Goal: Task Accomplishment & Management: Use online tool/utility

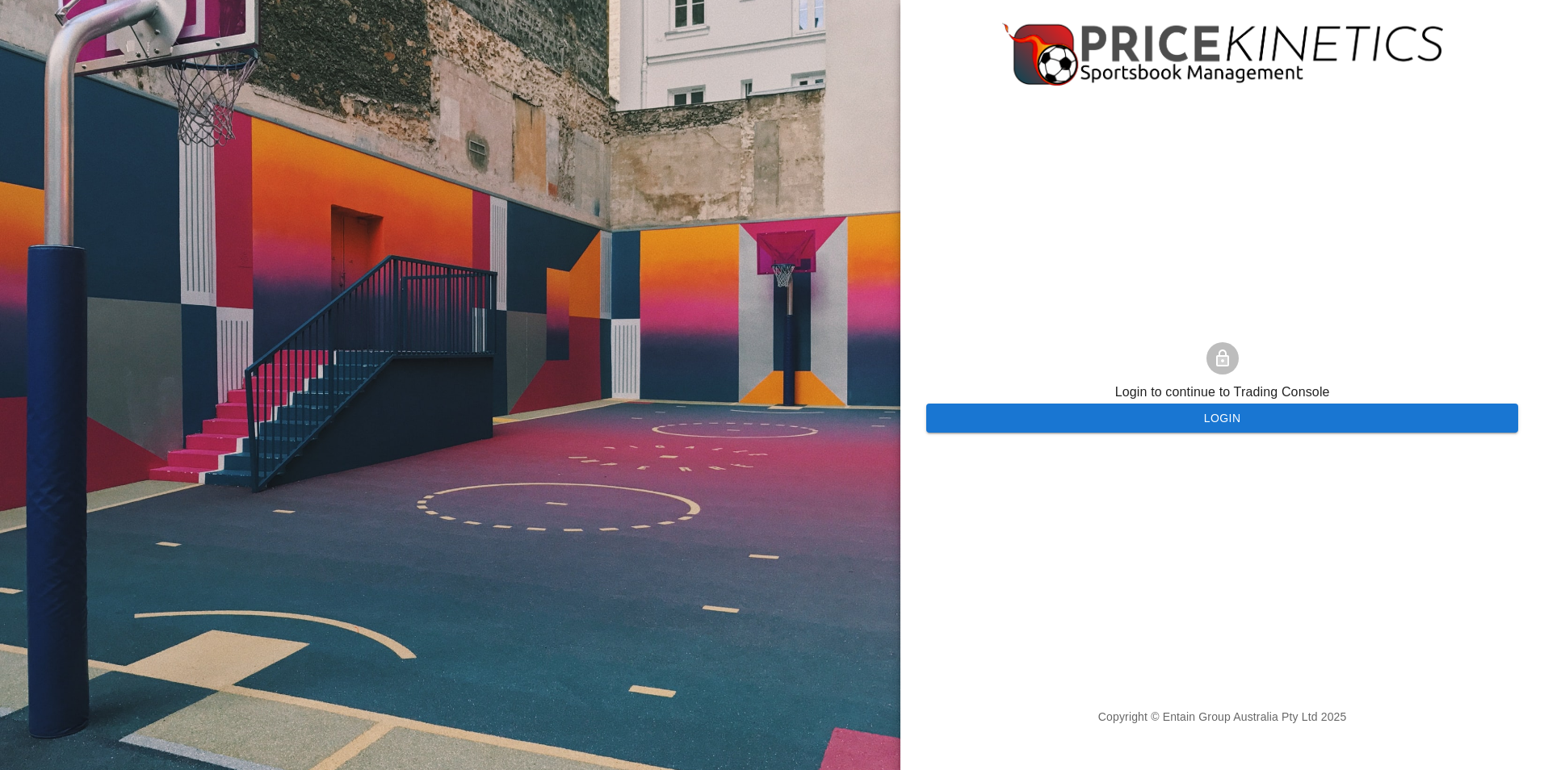
click at [1236, 415] on button "Login" at bounding box center [1222, 419] width 592 height 30
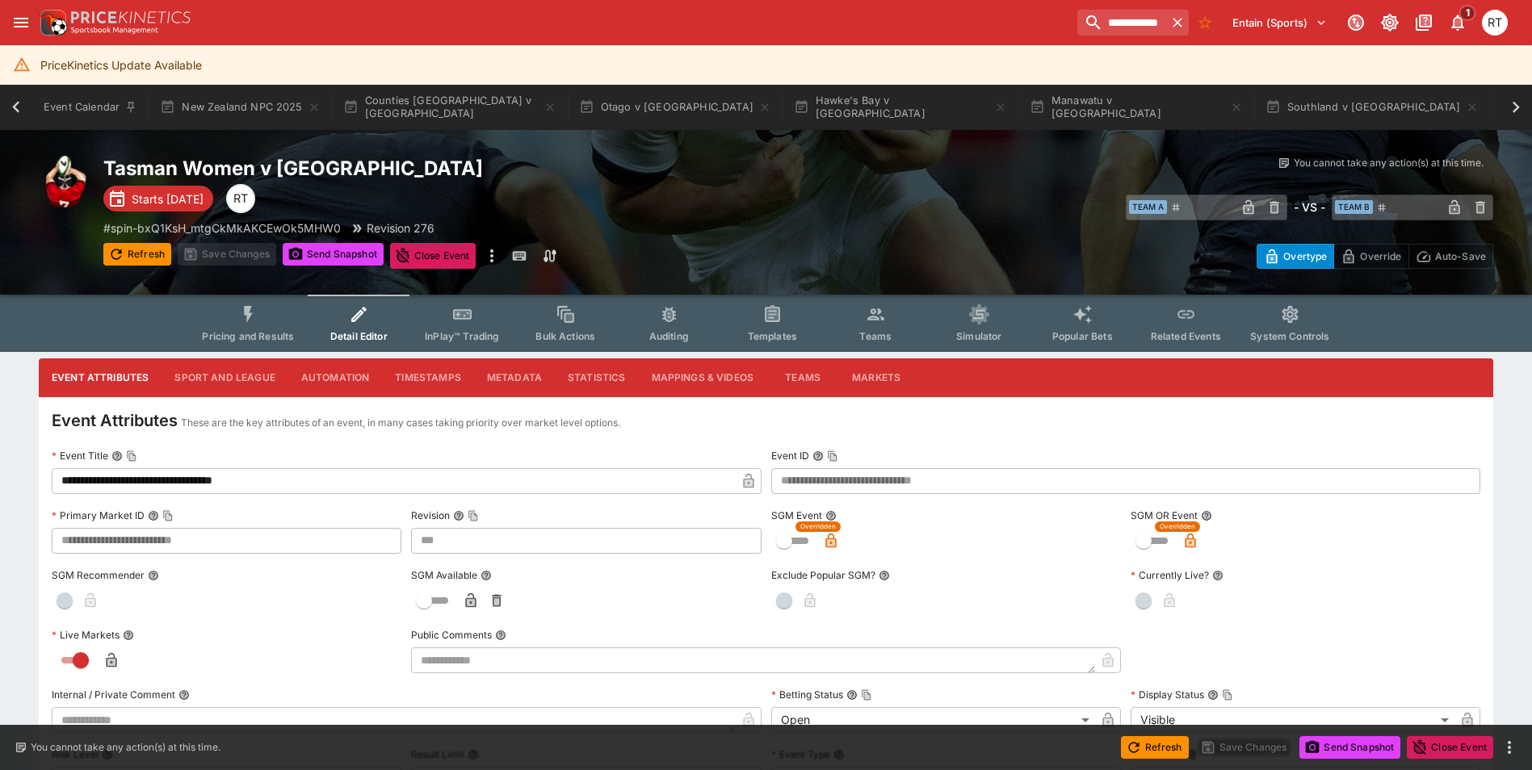
scroll to position [0, 693]
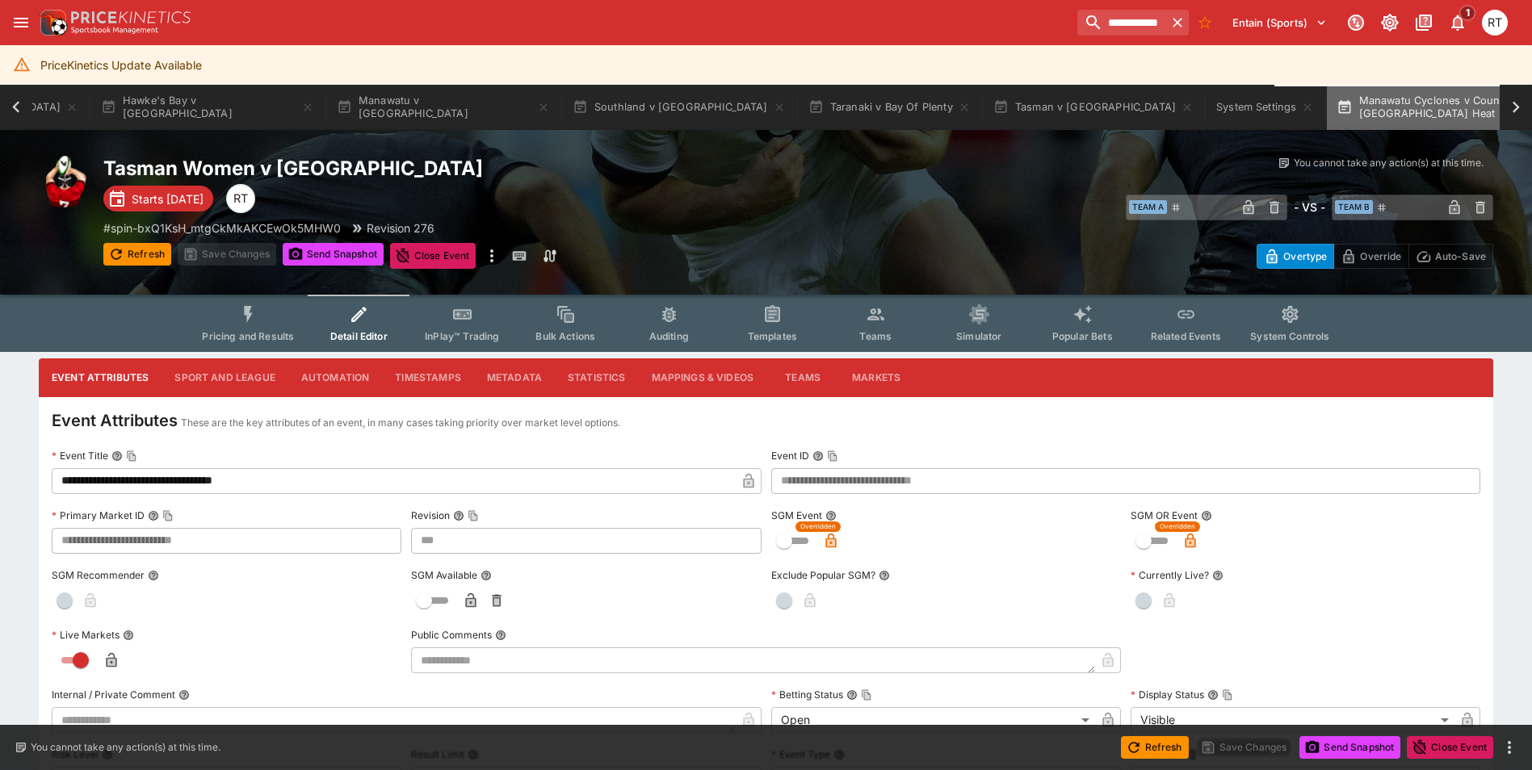
click at [1531, 107] on icon "button" at bounding box center [1543, 106] width 7 height 7
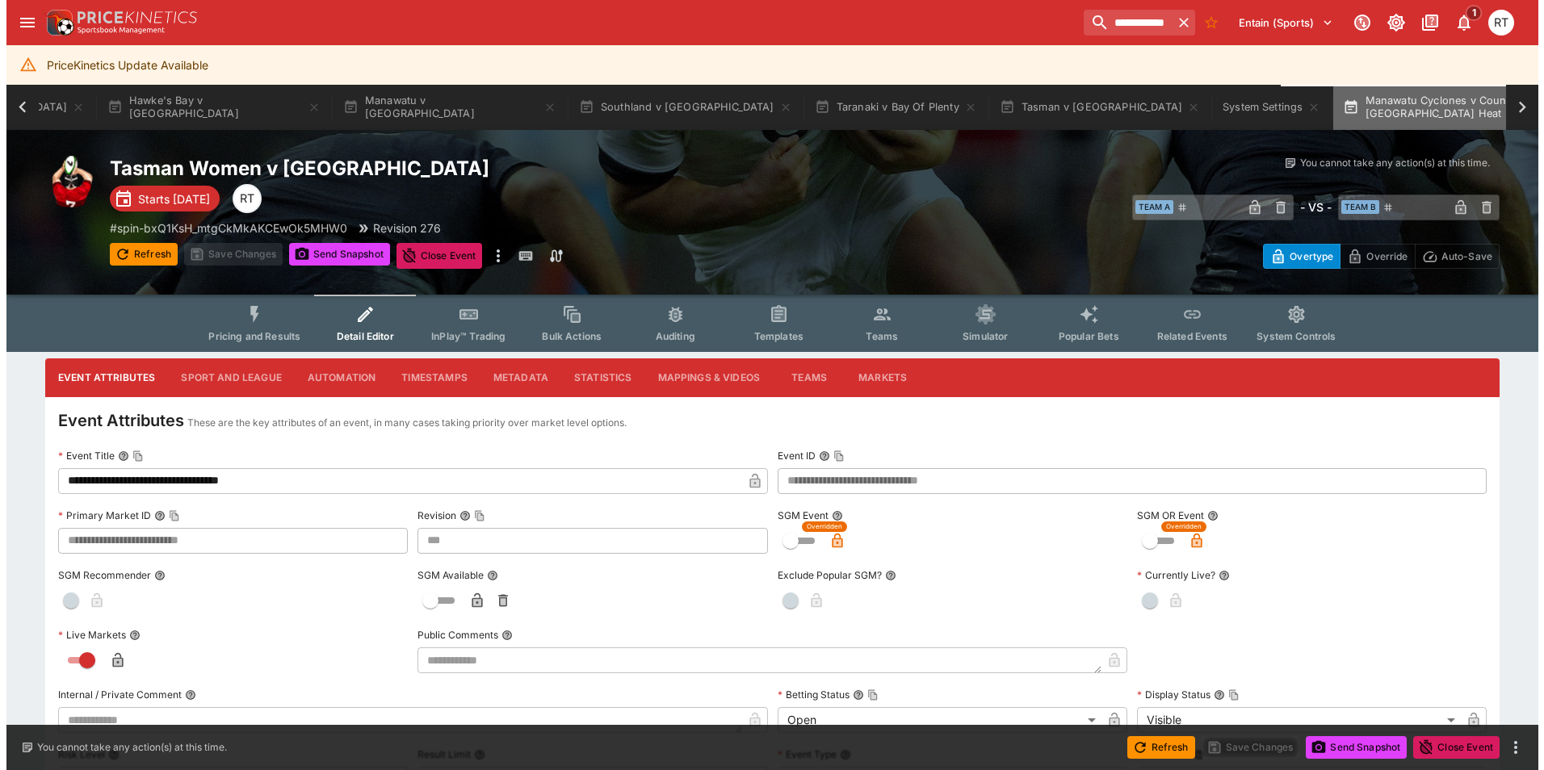
scroll to position [0, 467]
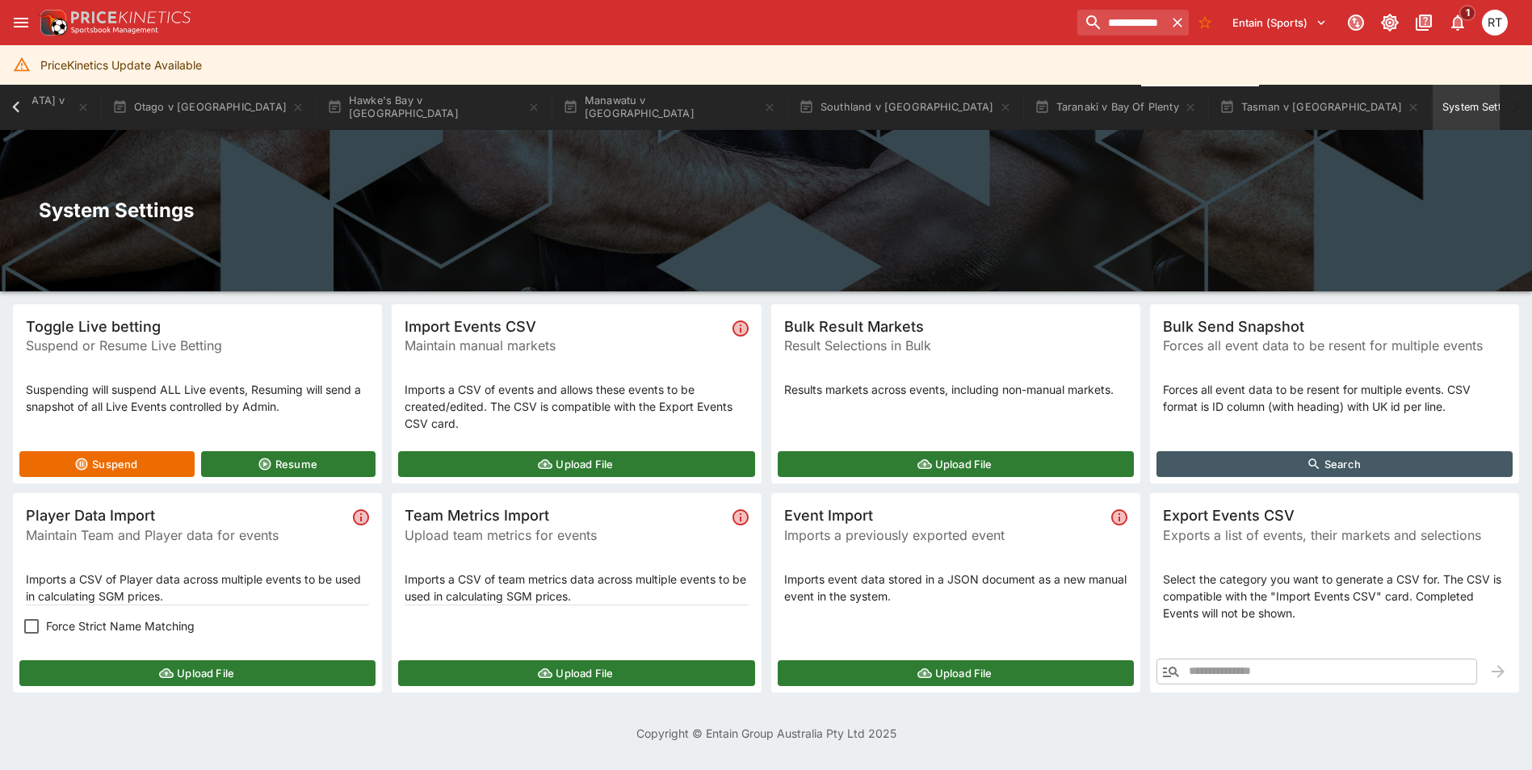
scroll to position [0, 216]
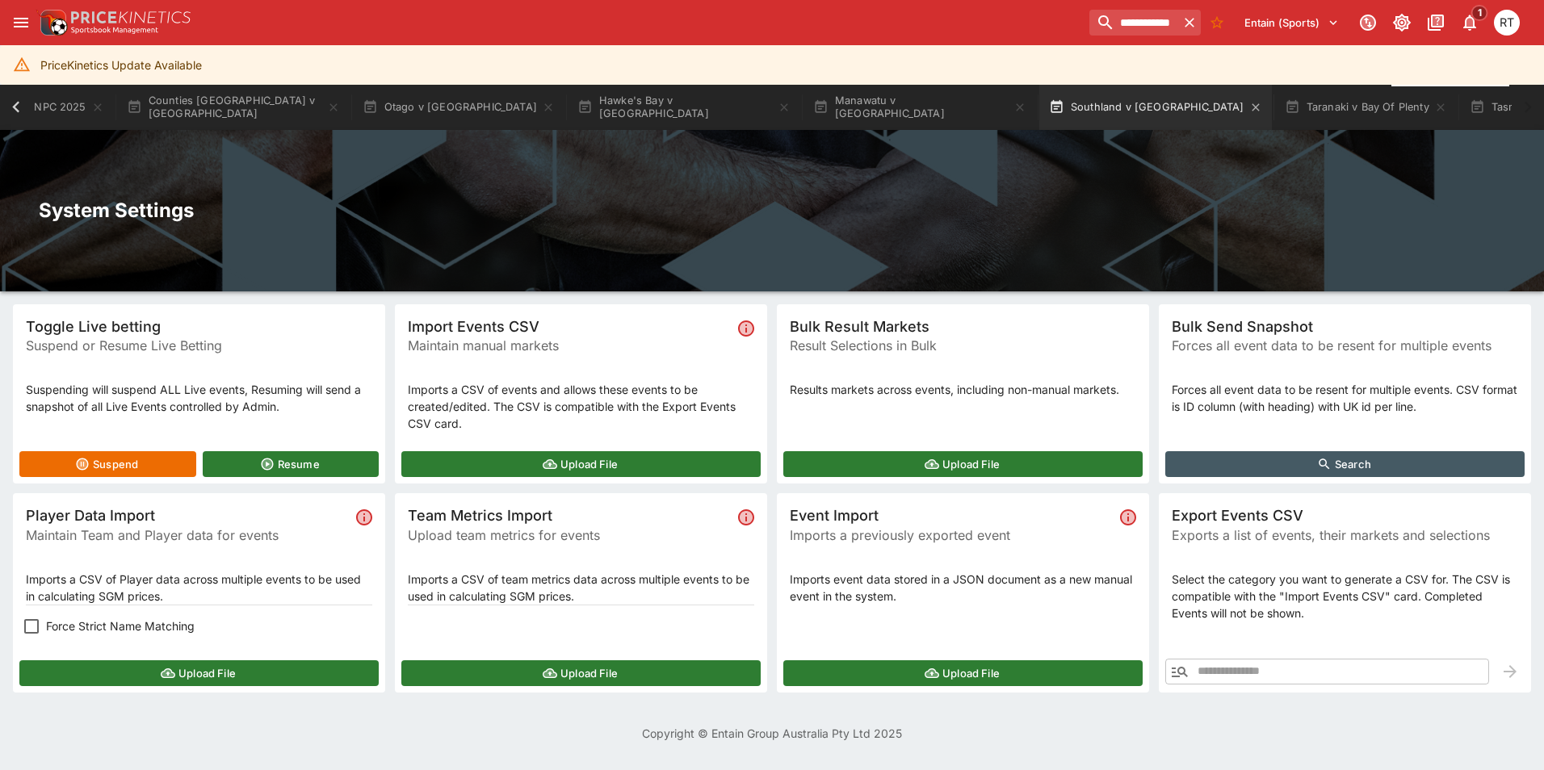
click at [1039, 107] on button "Southland v [GEOGRAPHIC_DATA]" at bounding box center [1155, 107] width 233 height 45
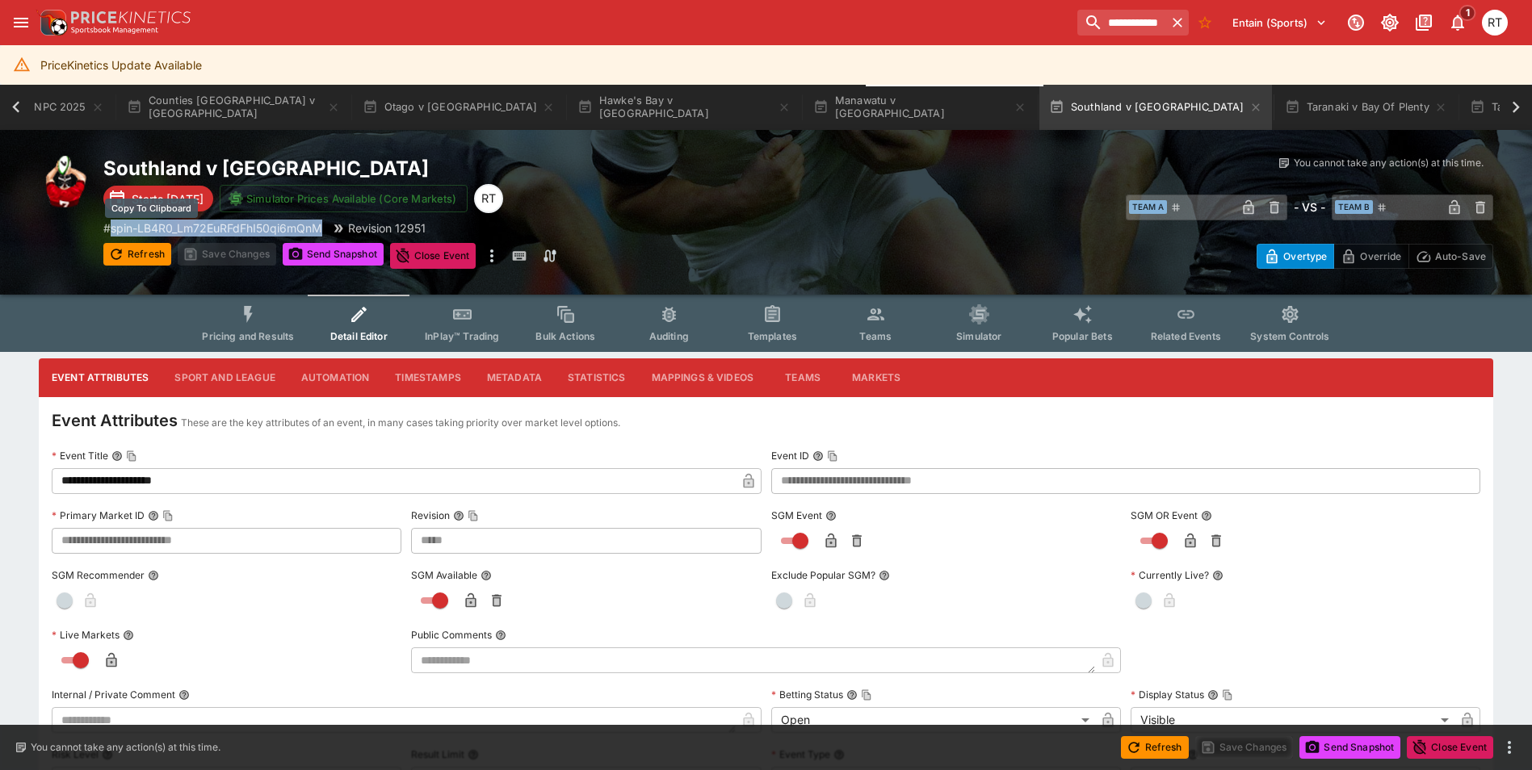
drag, startPoint x: 329, startPoint y: 229, endPoint x: 115, endPoint y: 232, distance: 214.0
click at [115, 232] on div "# spin-LB4R0_Lm72EuRFdFhI50qi6mQnM Revision 12951" at bounding box center [450, 228] width 695 height 17
copy p "spin-LB4R0_Lm72EuRFdFhI50qi6mQnM"
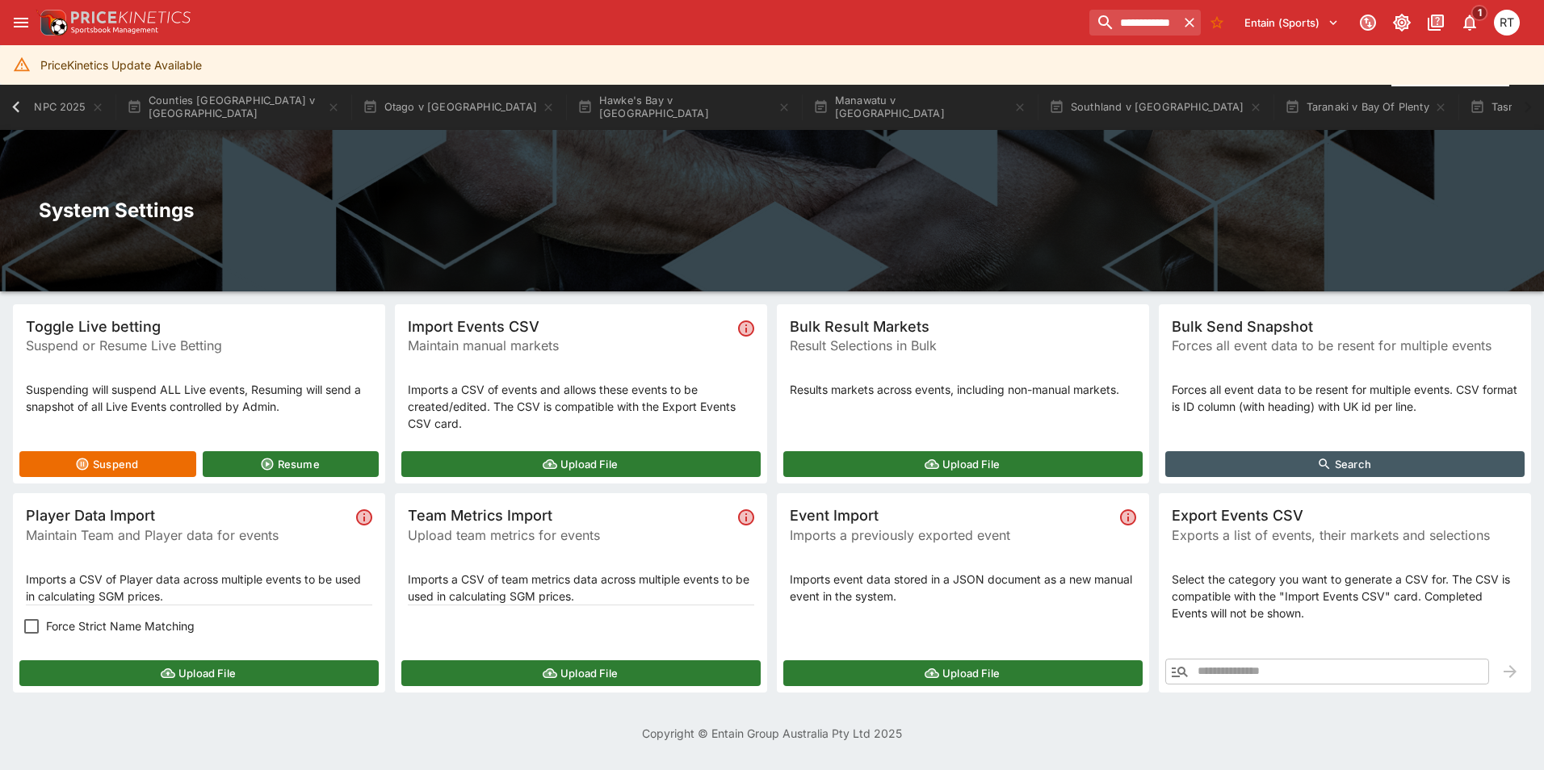
click at [215, 674] on button "Upload File" at bounding box center [198, 673] width 359 height 26
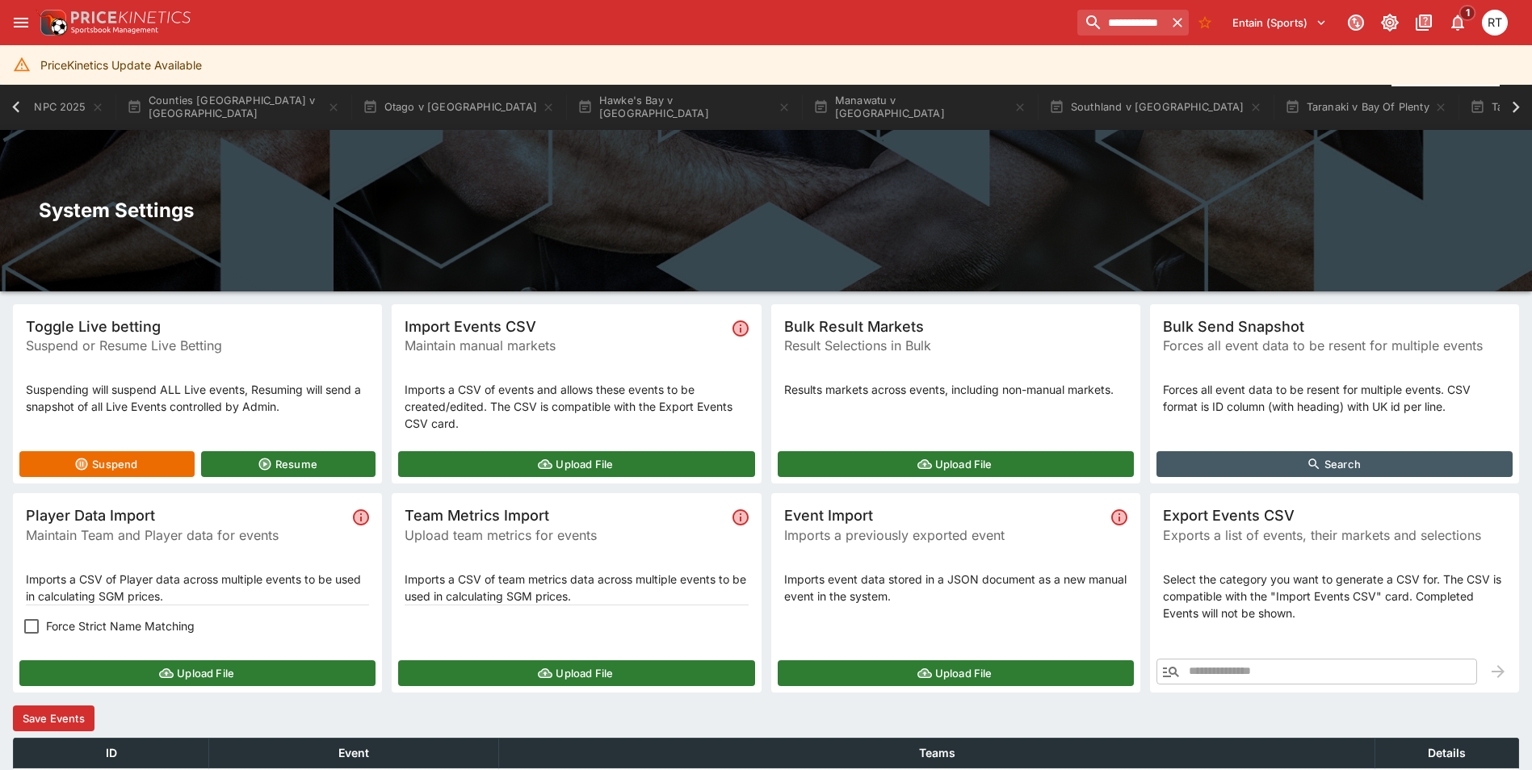
scroll to position [142, 0]
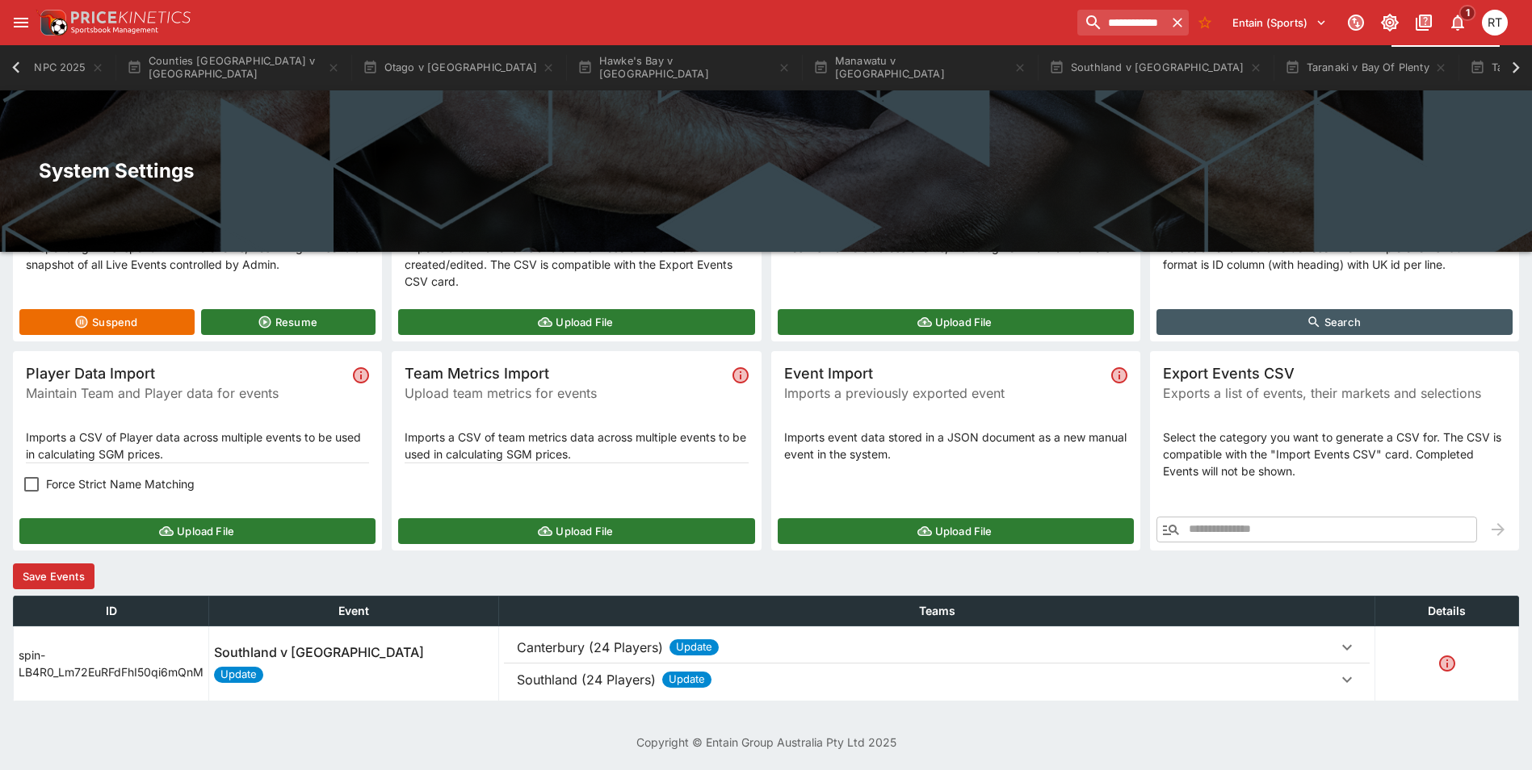
click at [564, 648] on p "Canterbury (24 Players)" at bounding box center [590, 647] width 146 height 19
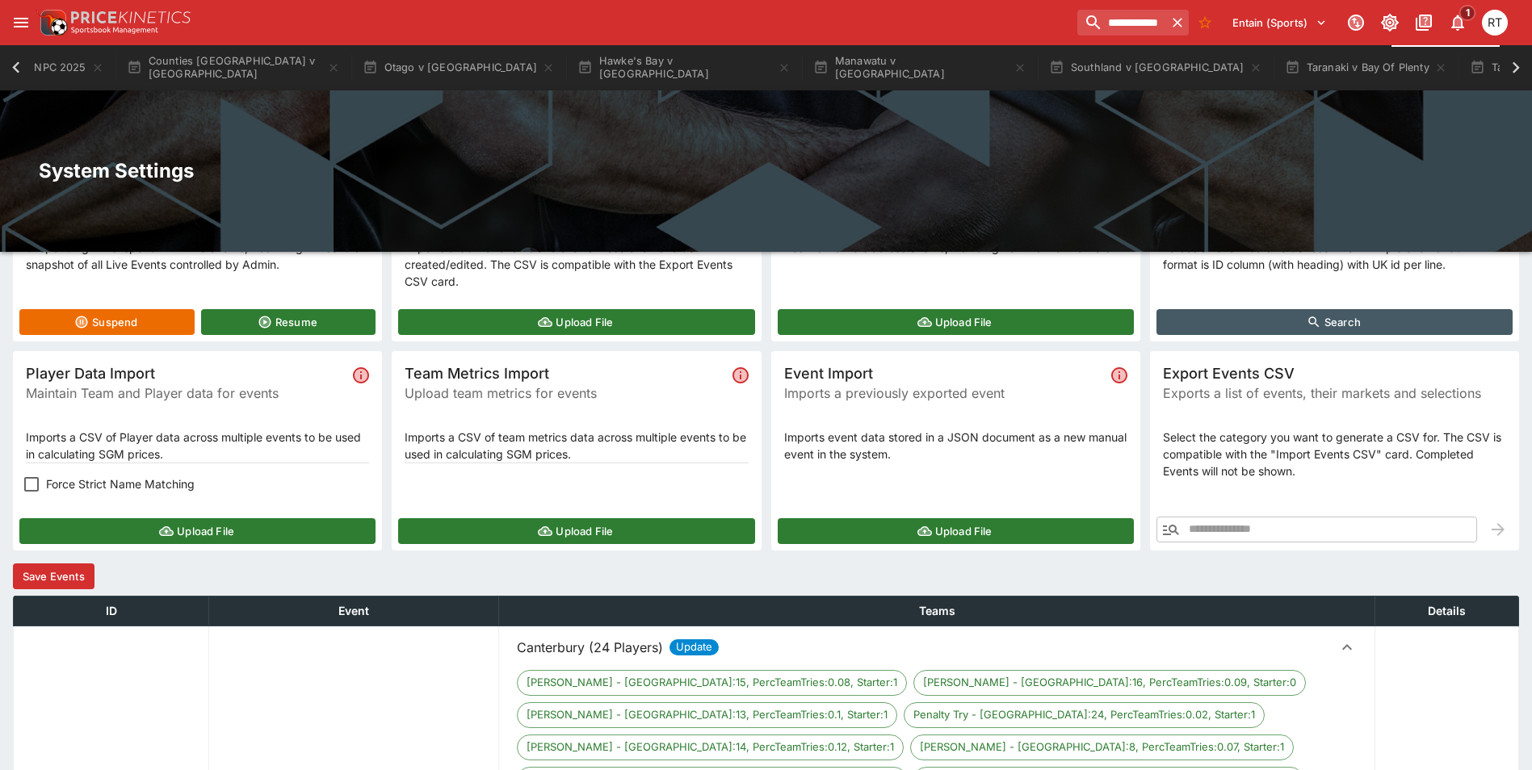
click at [564, 648] on p "Canterbury (24 Players)" at bounding box center [590, 647] width 146 height 19
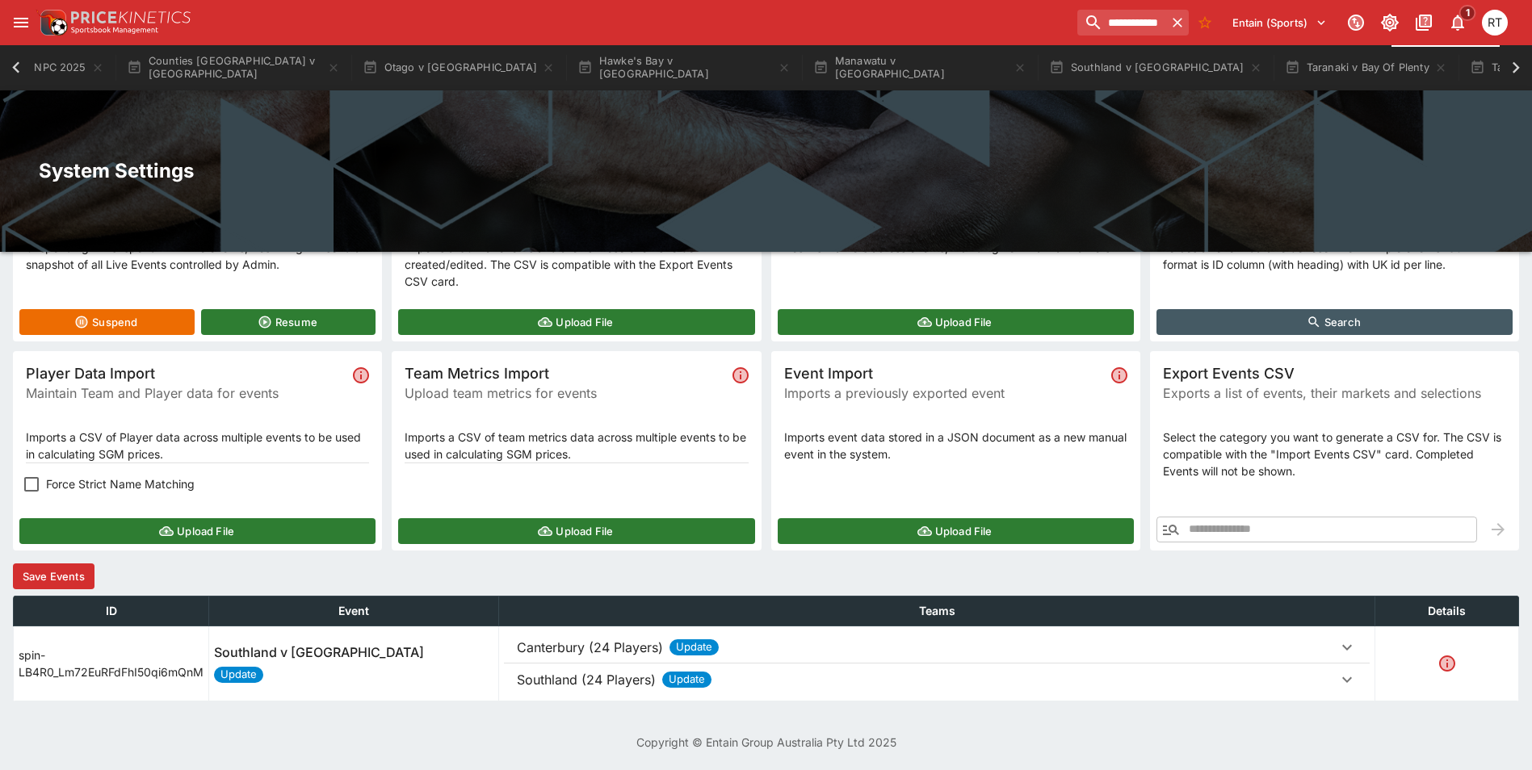
click at [567, 678] on p "Southland (24 Players)" at bounding box center [586, 679] width 139 height 19
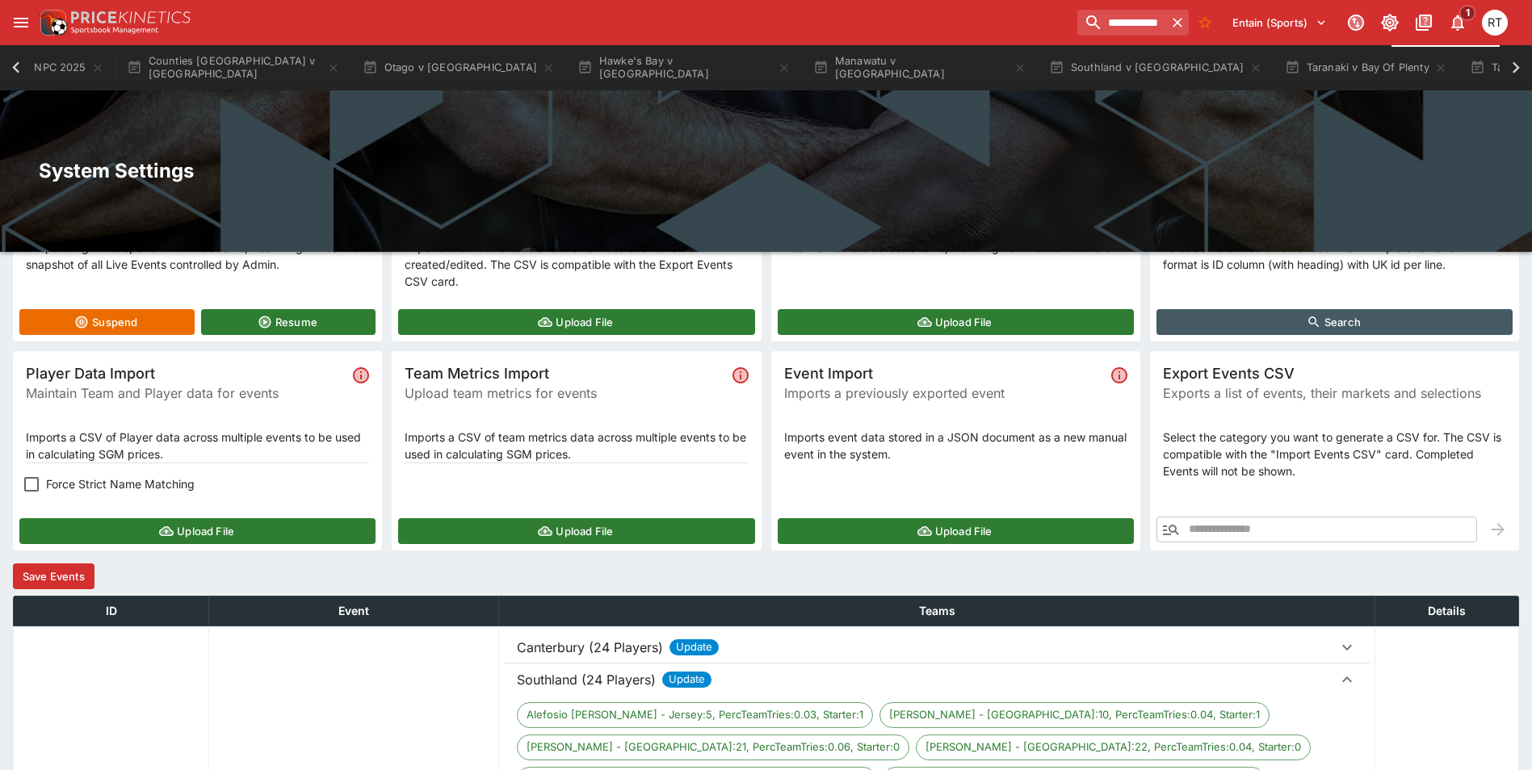
click at [567, 678] on p "Southland (24 Players)" at bounding box center [586, 679] width 139 height 19
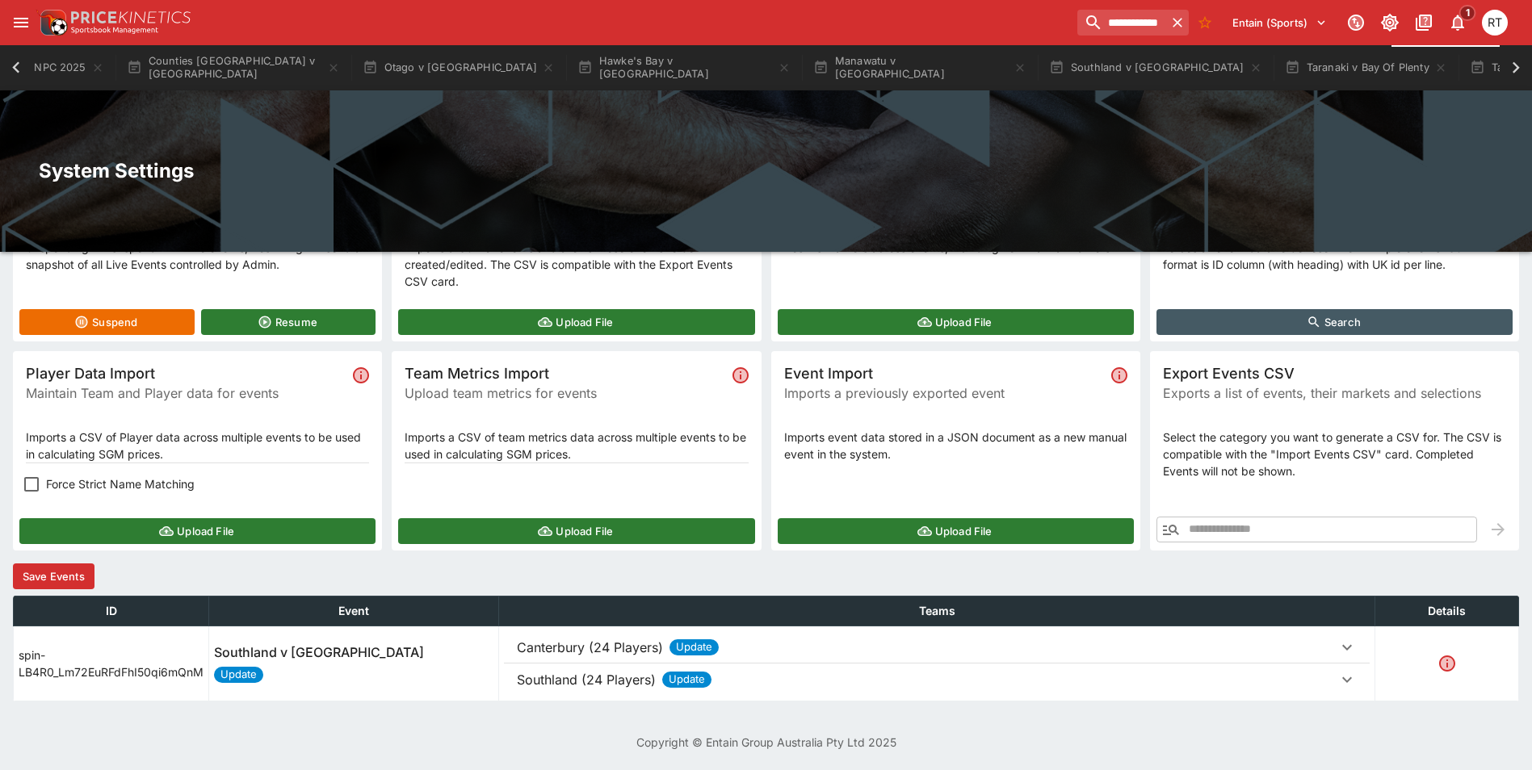
click at [80, 576] on button "Save Events" at bounding box center [54, 577] width 82 height 26
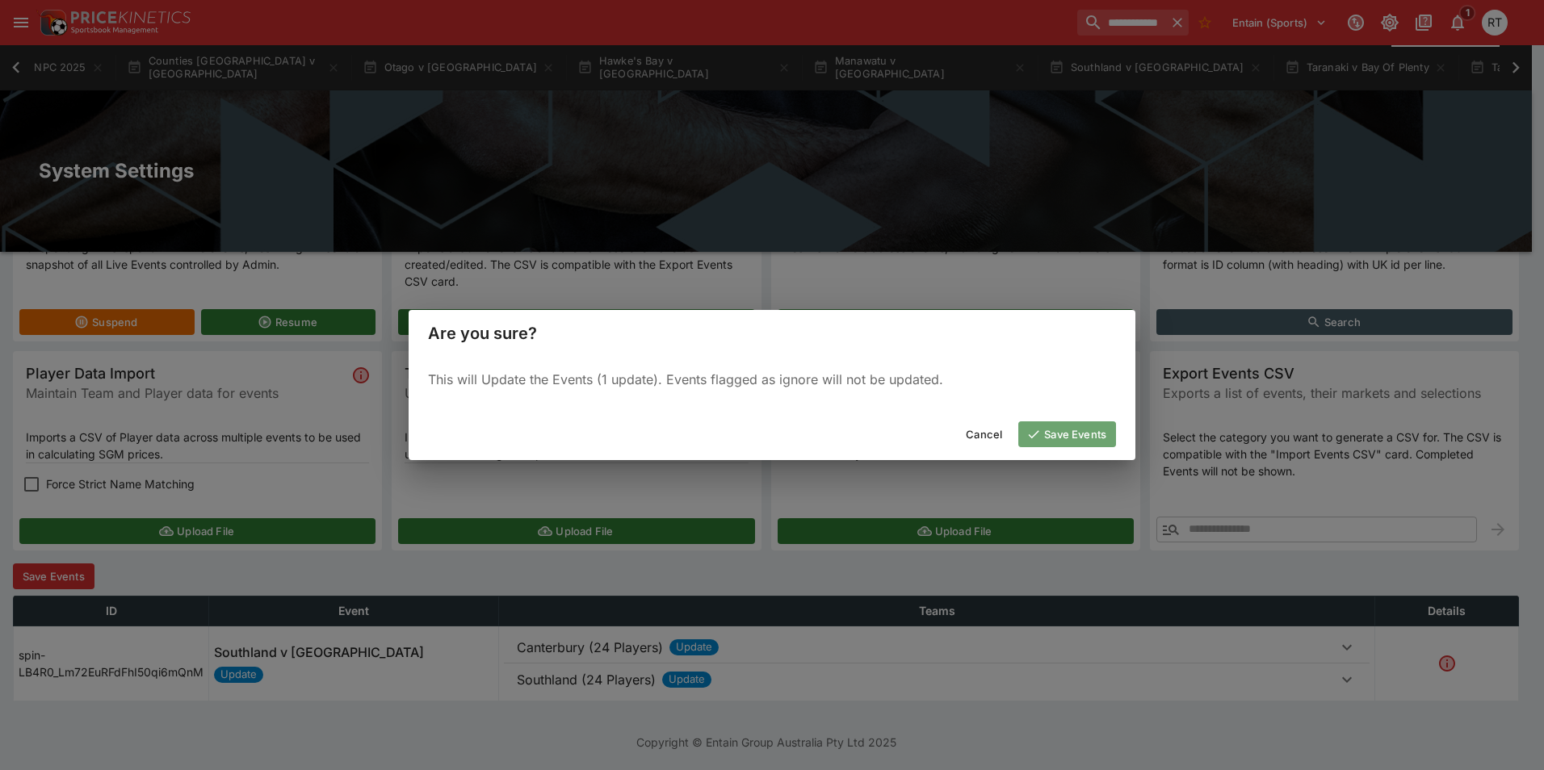
click at [1043, 432] on button "Save Events" at bounding box center [1067, 434] width 98 height 26
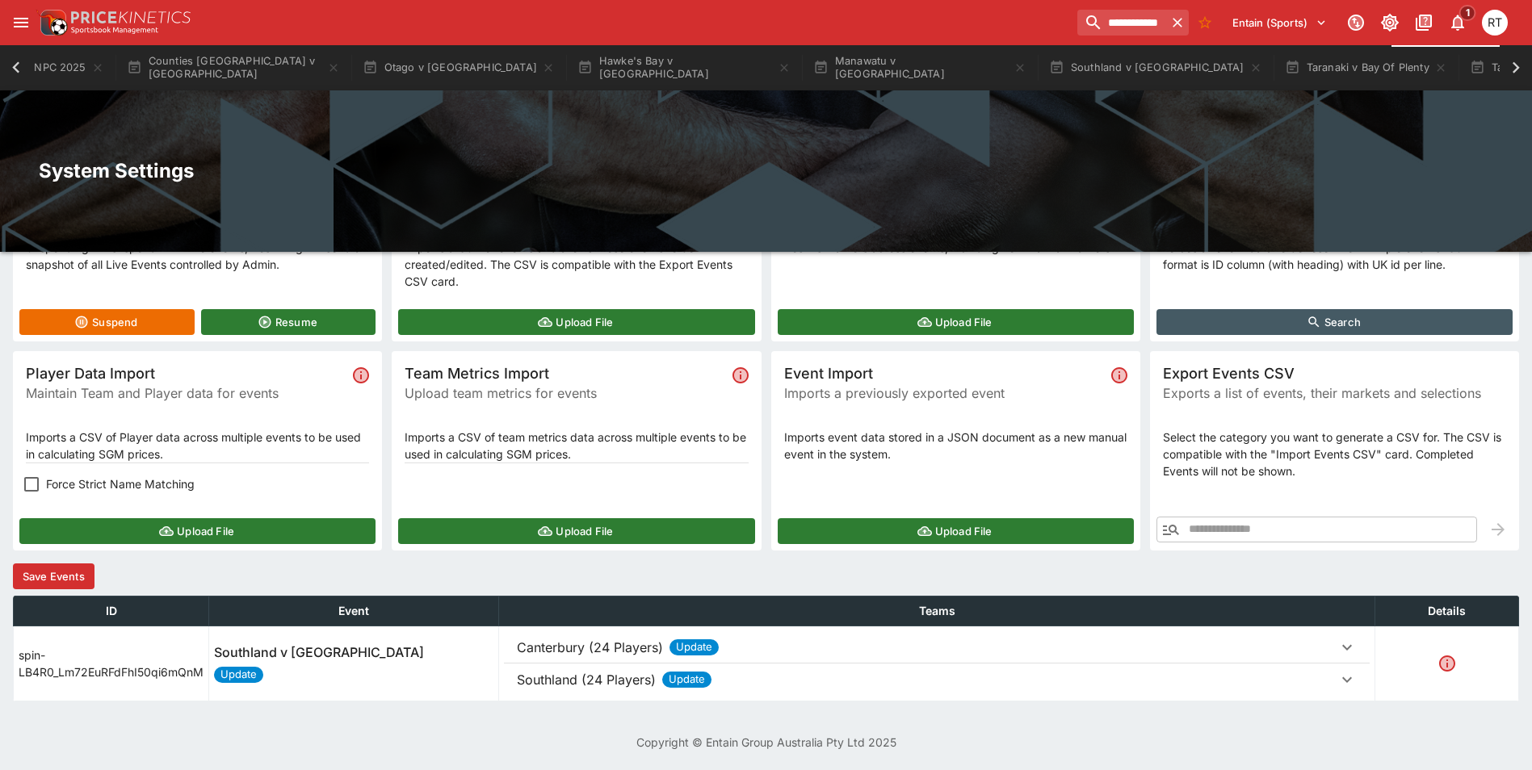
scroll to position [0, 0]
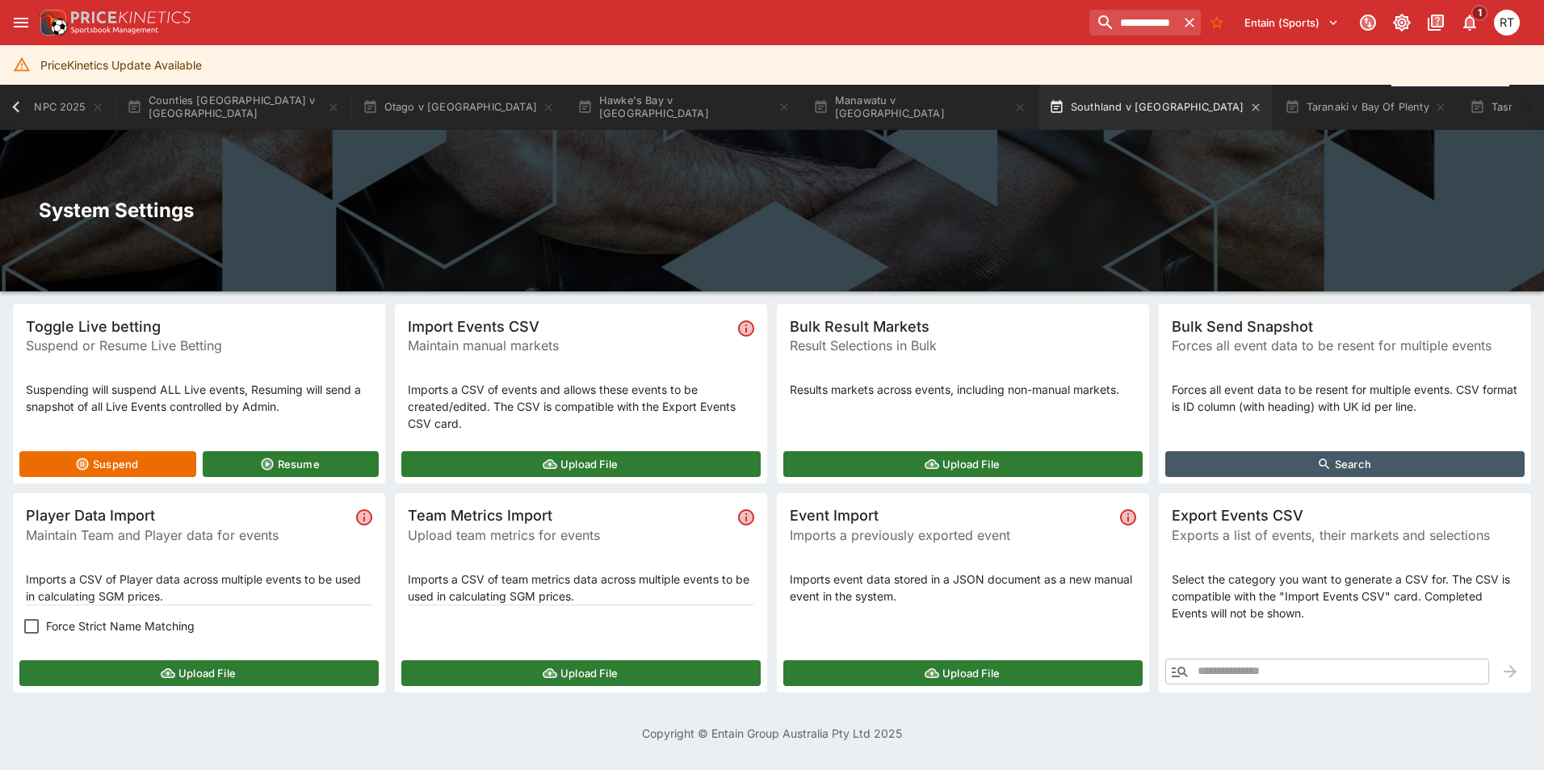
click at [1039, 115] on button "Southland v [GEOGRAPHIC_DATA]" at bounding box center [1155, 107] width 233 height 45
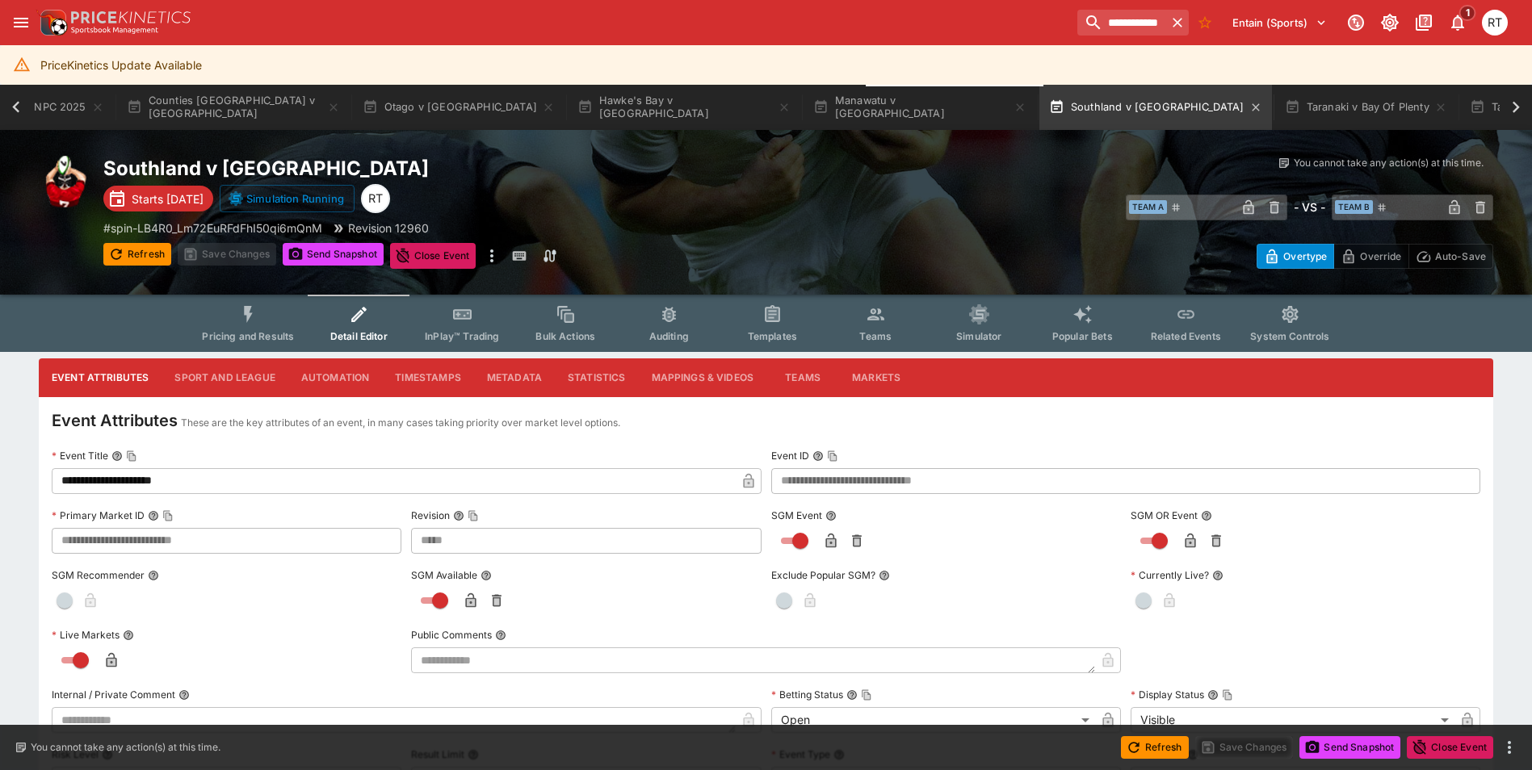
type input "*****"
click at [242, 333] on span "Pricing and Results" at bounding box center [248, 336] width 92 height 12
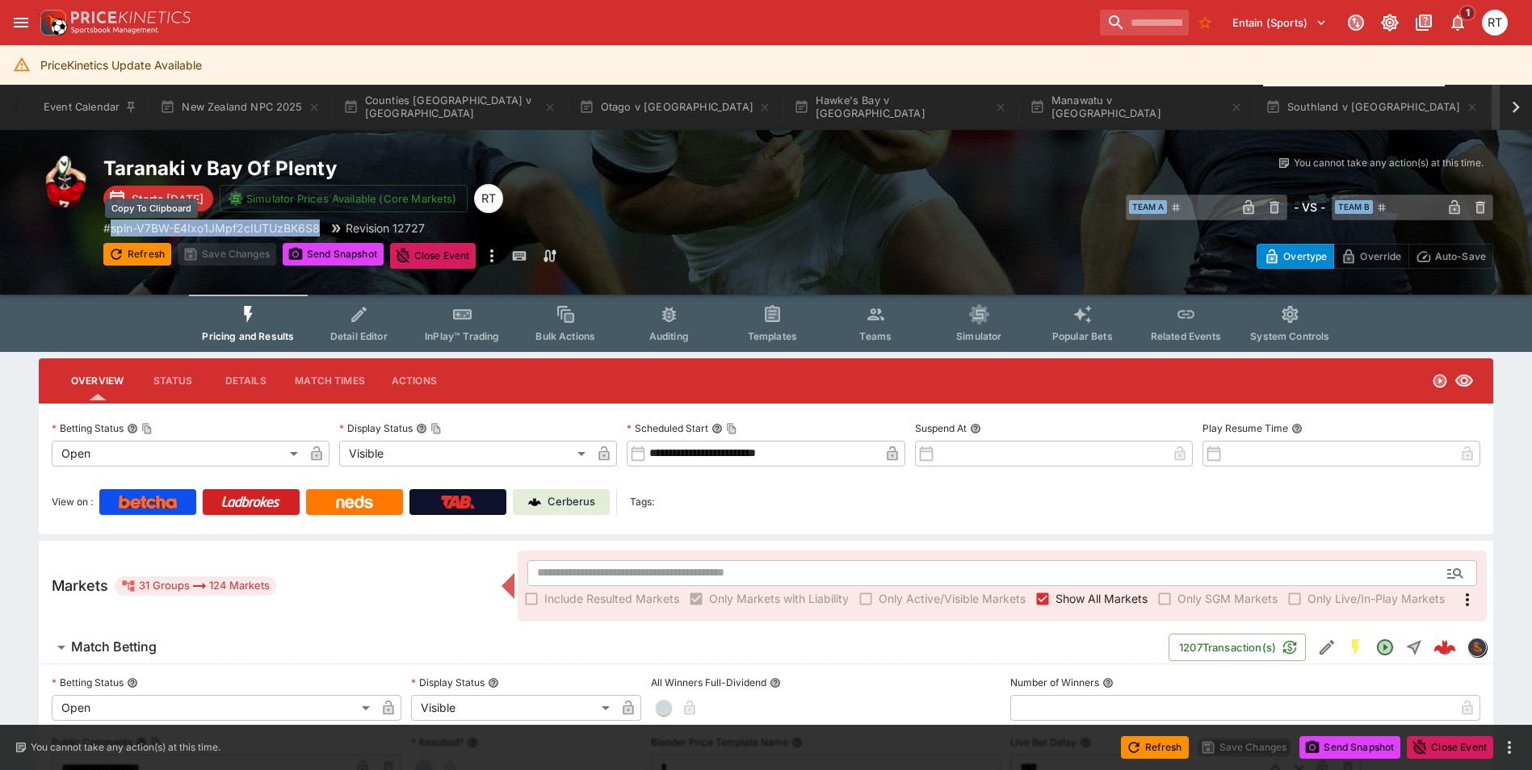
drag, startPoint x: 324, startPoint y: 225, endPoint x: 116, endPoint y: 224, distance: 207.5
click at [116, 224] on div "# spin-V7BW-E4Ixo1JMpf2cIUTUzBK6S8 Revision 12727" at bounding box center [450, 228] width 695 height 17
copy p "spin-V7BW-E4Ixo1JMpf2cIUTUzBK6S8"
click at [1519, 109] on icon at bounding box center [1515, 107] width 23 height 23
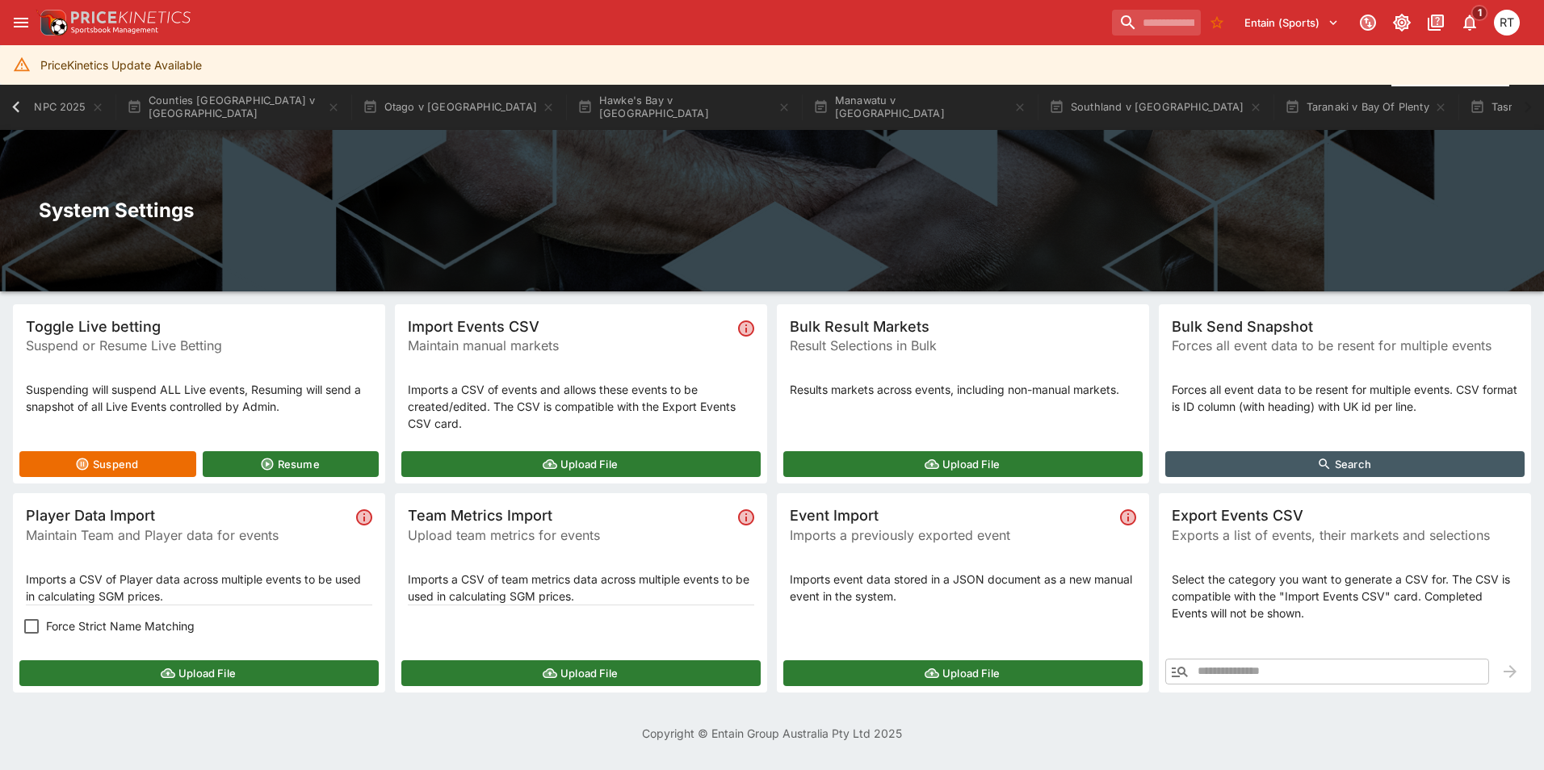
click at [191, 668] on button "Upload File" at bounding box center [198, 673] width 359 height 26
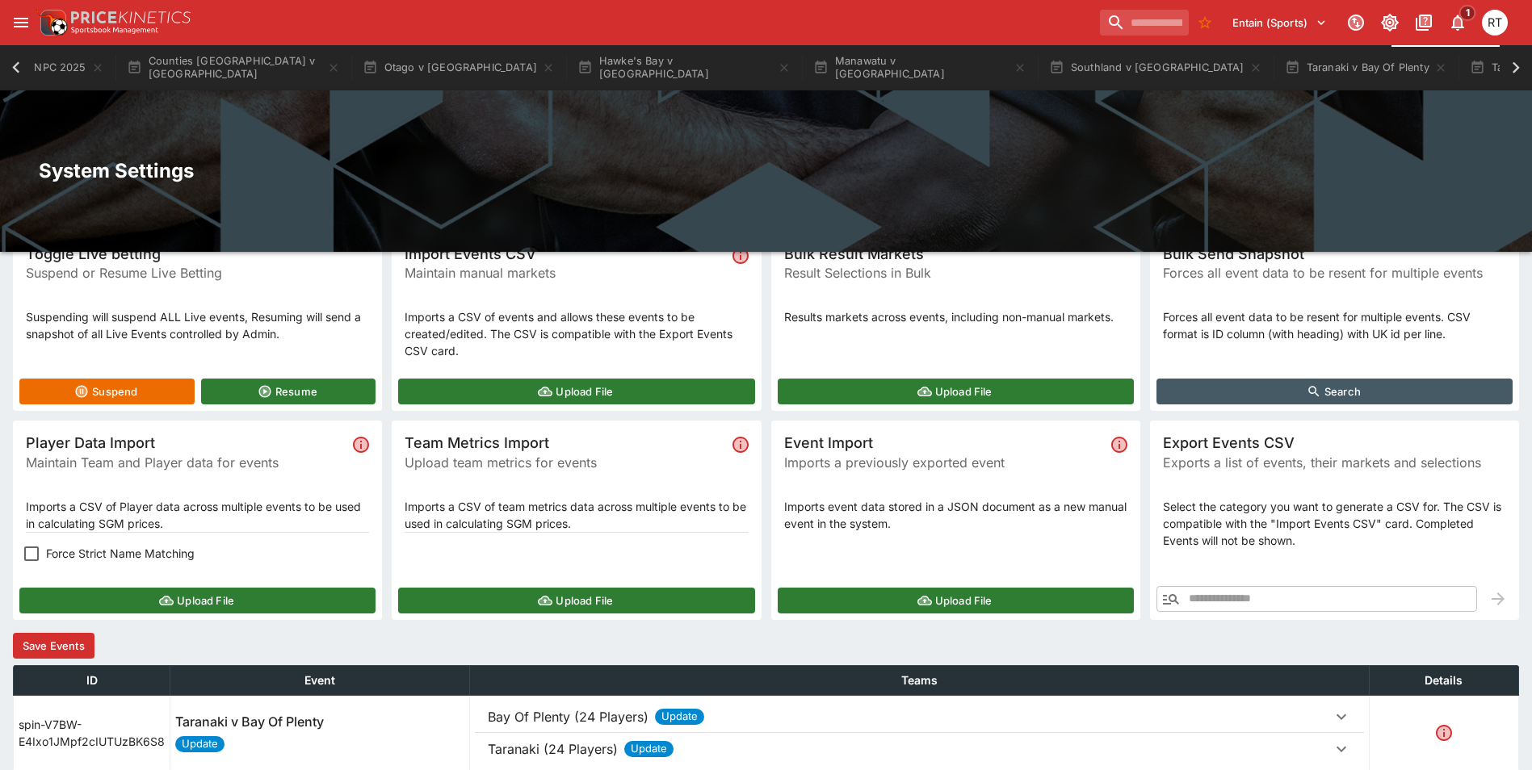
scroll to position [142, 0]
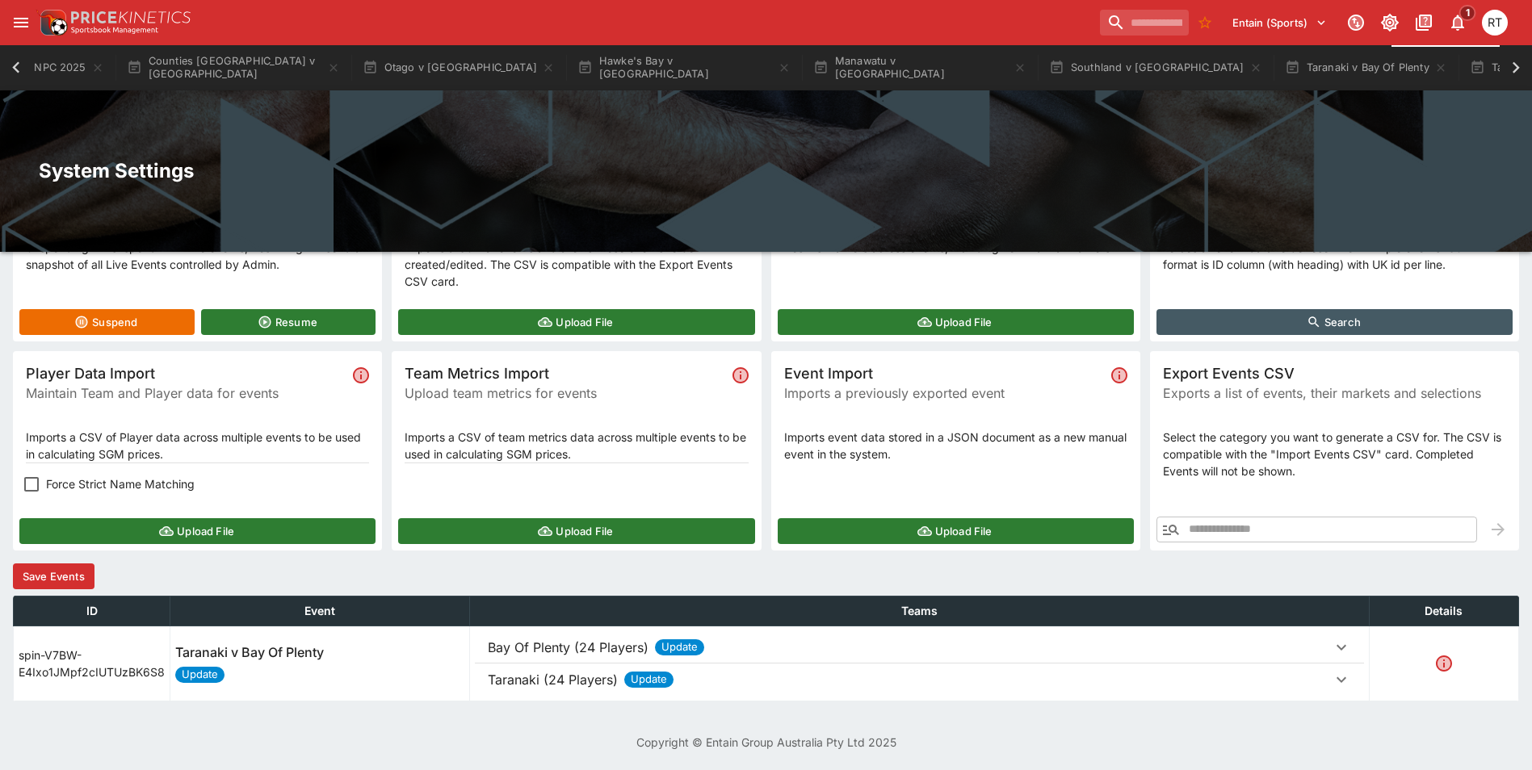
click at [506, 646] on p "Bay Of Plenty (24 Players)" at bounding box center [568, 647] width 161 height 19
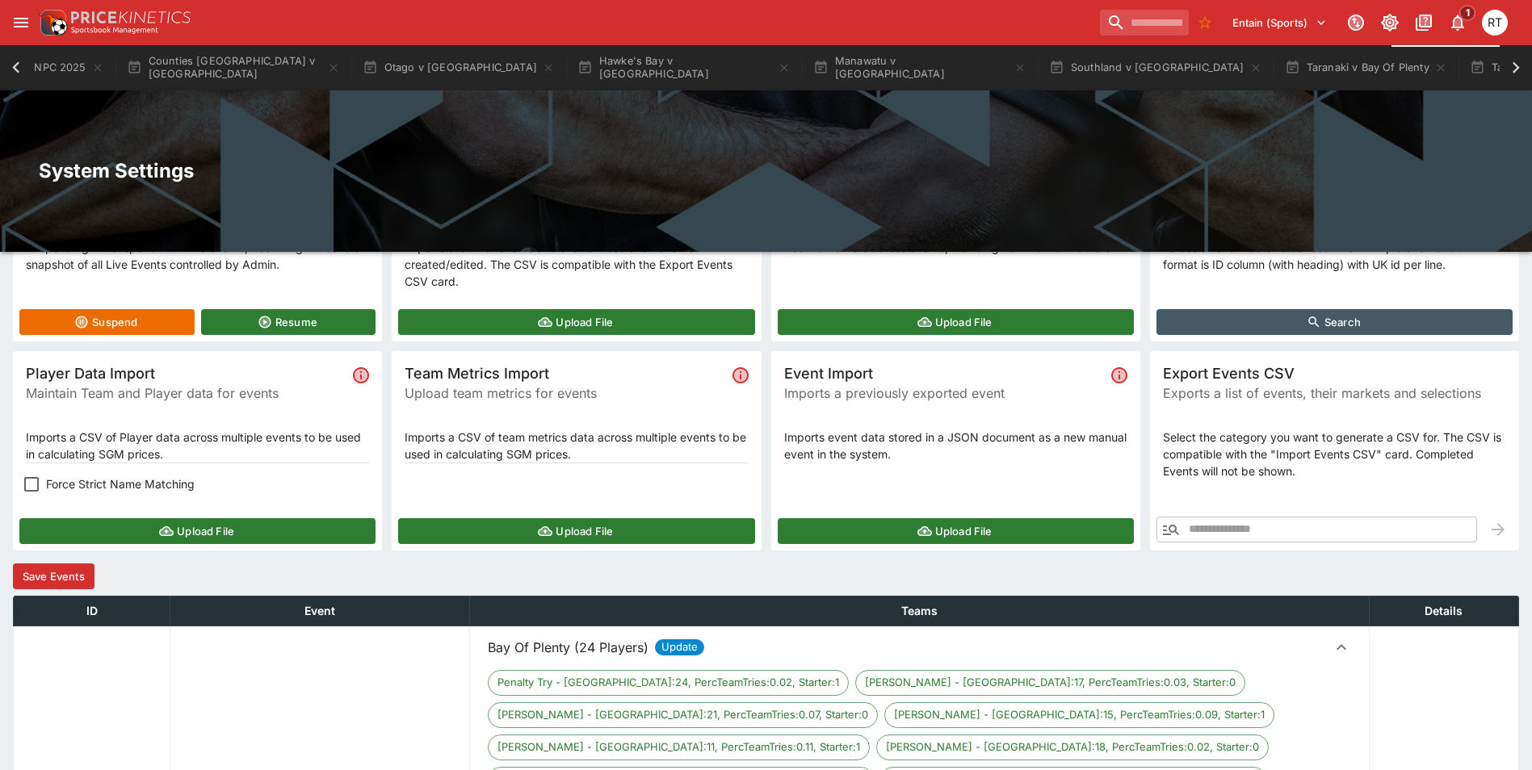
click at [525, 648] on p "Bay Of Plenty (24 Players)" at bounding box center [568, 647] width 161 height 19
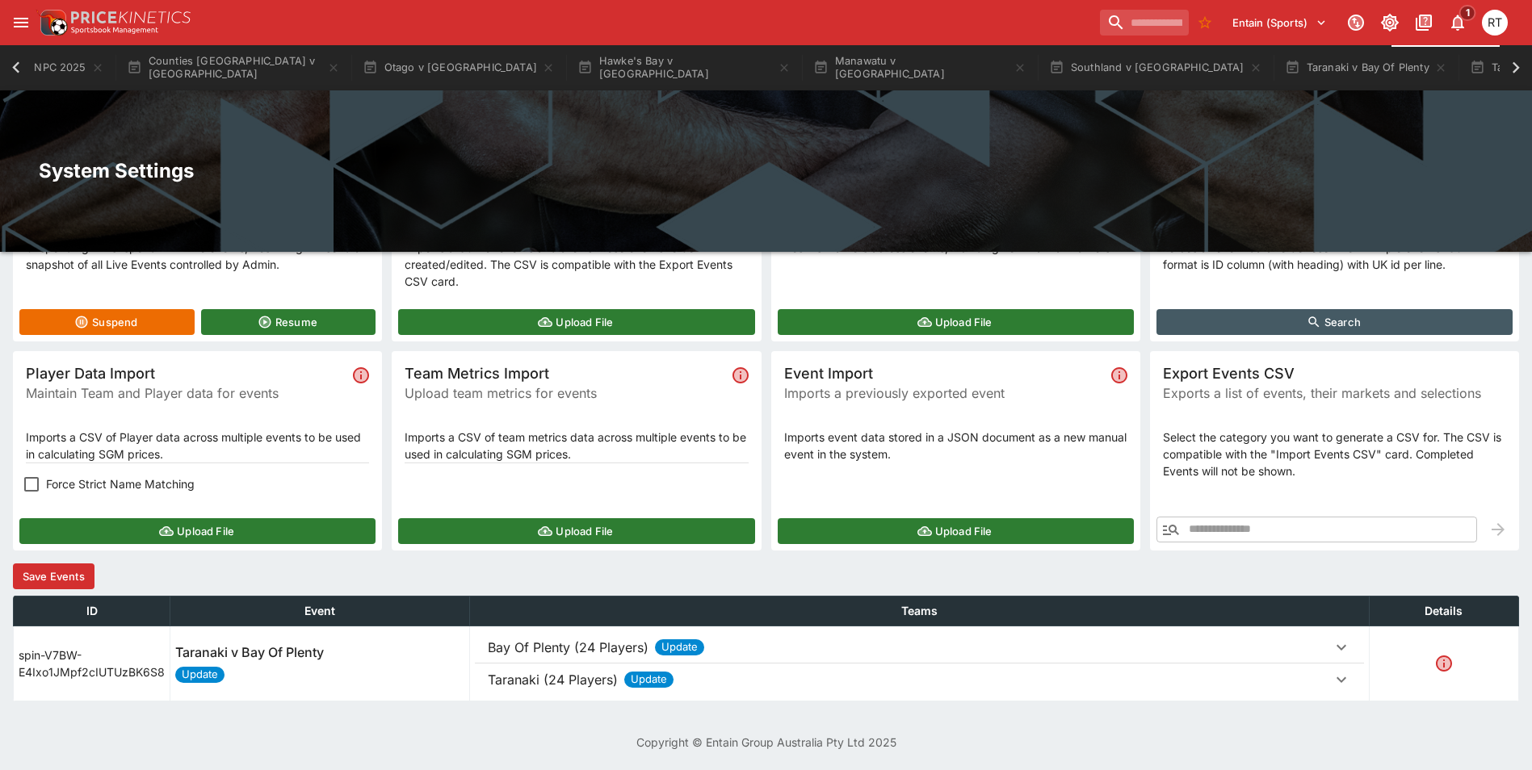
click at [73, 581] on button "Save Events" at bounding box center [54, 577] width 82 height 26
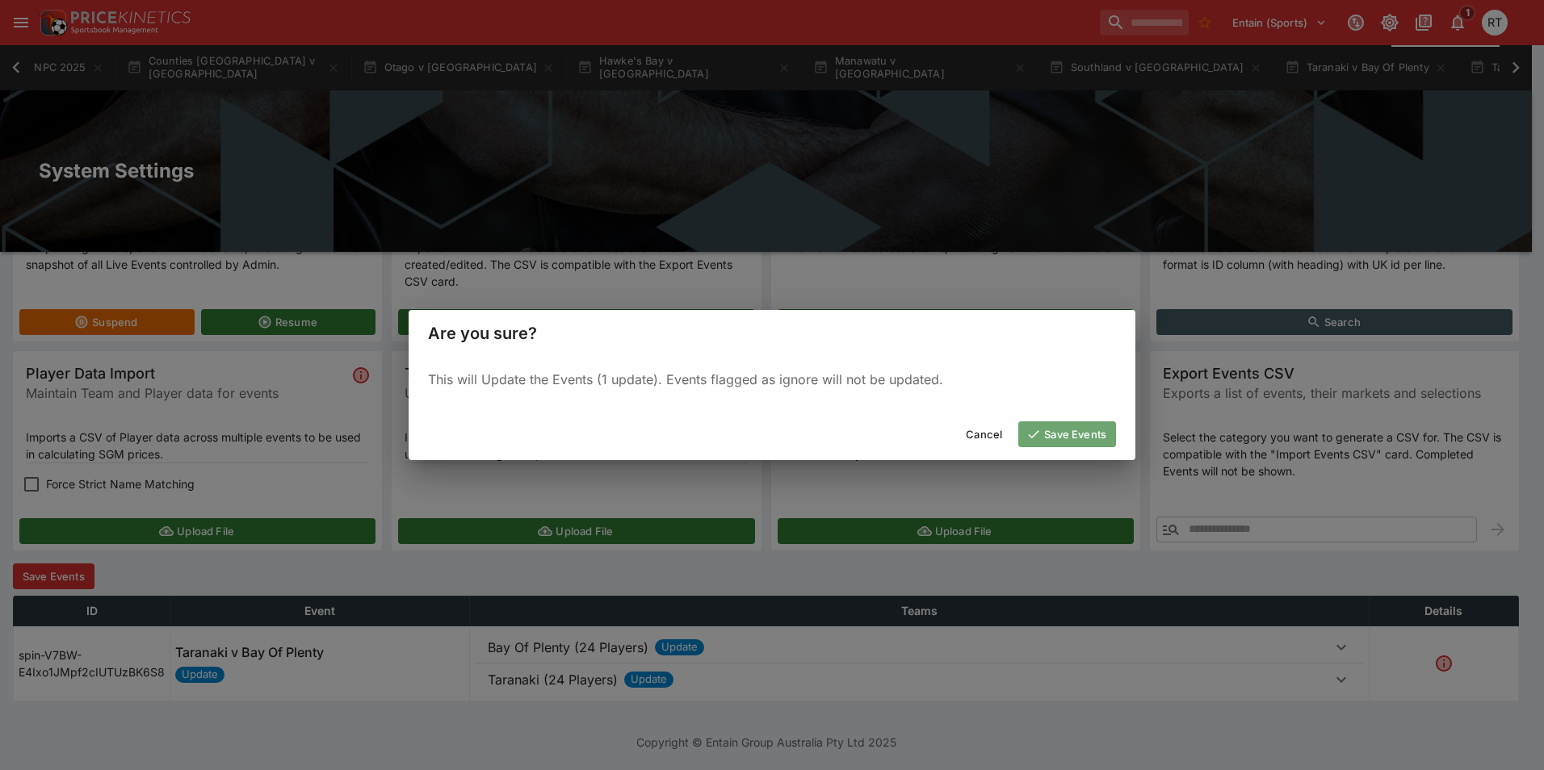
click at [1034, 438] on icon "button" at bounding box center [1033, 434] width 15 height 15
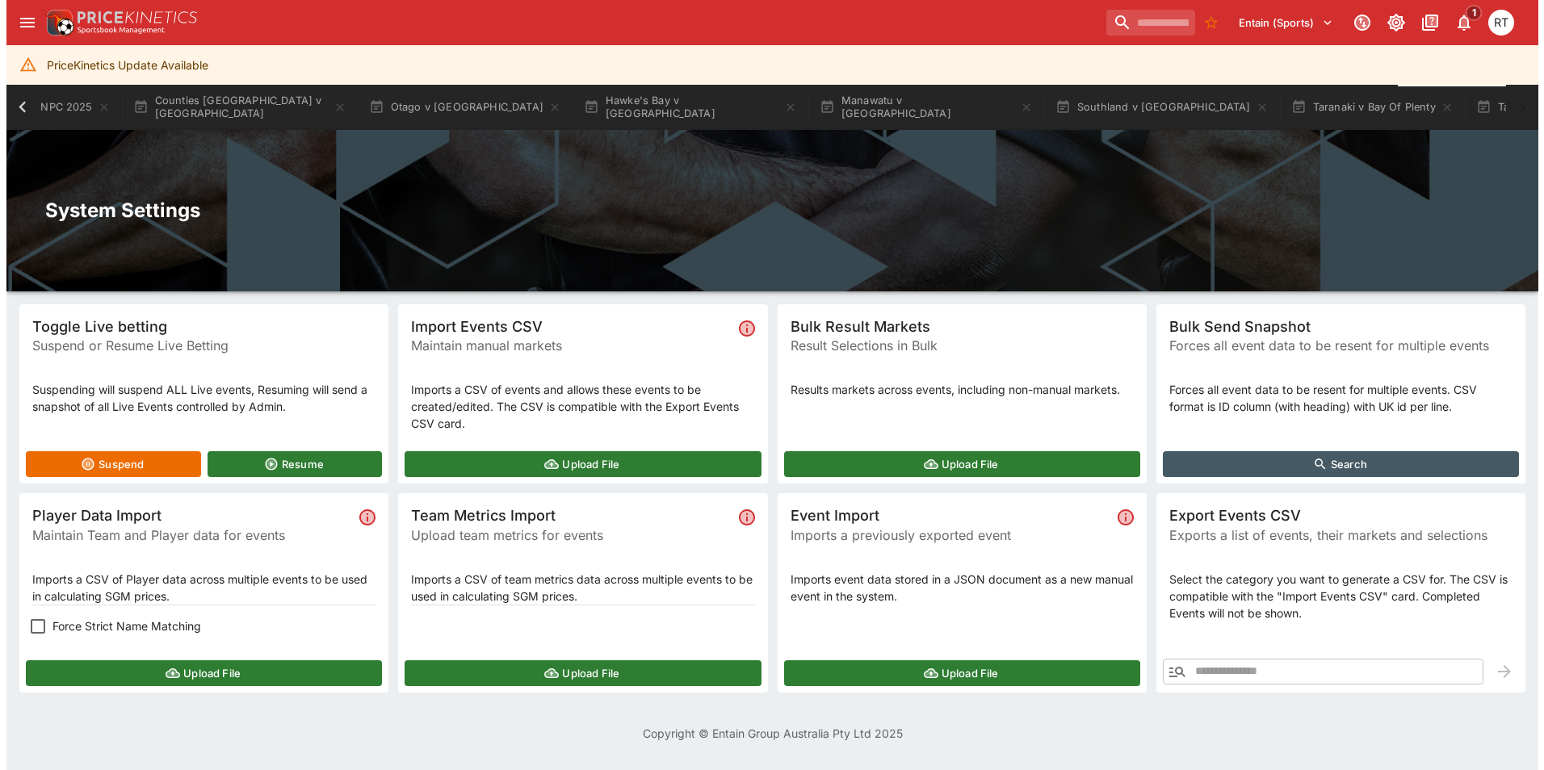
scroll to position [0, 0]
